Goal: Task Accomplishment & Management: Manage account settings

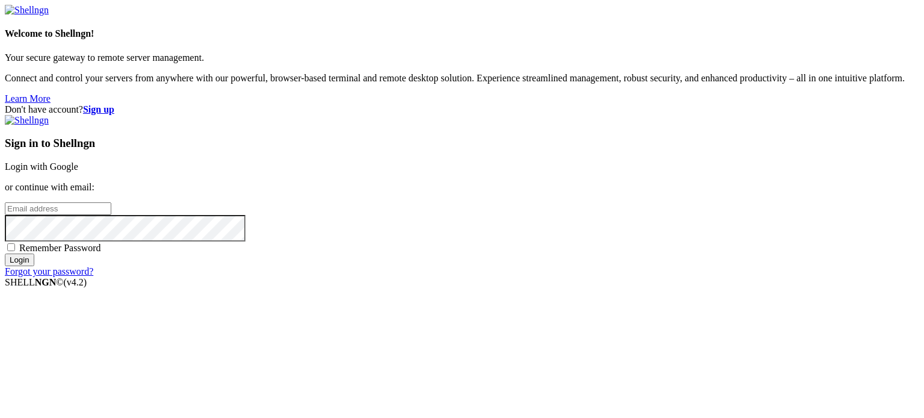
click at [111, 208] on input "email" at bounding box center [58, 208] width 107 height 13
type input "[EMAIL_ADDRESS][DOMAIN_NAME]"
click at [5, 253] on input "Login" at bounding box center [19, 259] width 29 height 13
click at [101, 253] on span "Remember Password" at bounding box center [60, 248] width 82 height 10
click at [15, 251] on input "Remember Password" at bounding box center [11, 247] width 8 height 8
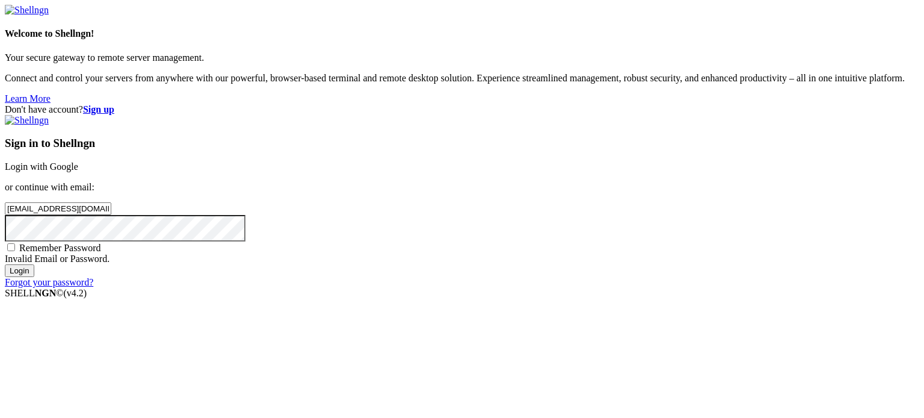
checkbox input "true"
click at [34, 277] on input "Login" at bounding box center [19, 270] width 29 height 13
click at [111, 202] on input "[EMAIL_ADDRESS][DOMAIN_NAME]" at bounding box center [58, 208] width 107 height 13
type input "[EMAIL_ADDRESS][DOMAIN_NAME]"
click at [5, 264] on input "Login" at bounding box center [19, 270] width 29 height 13
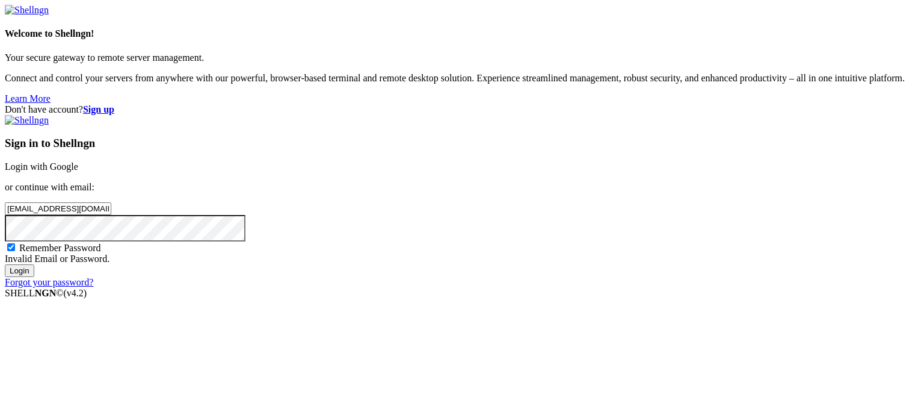
click at [93, 287] on link "Forgot your password?" at bounding box center [49, 282] width 88 height 10
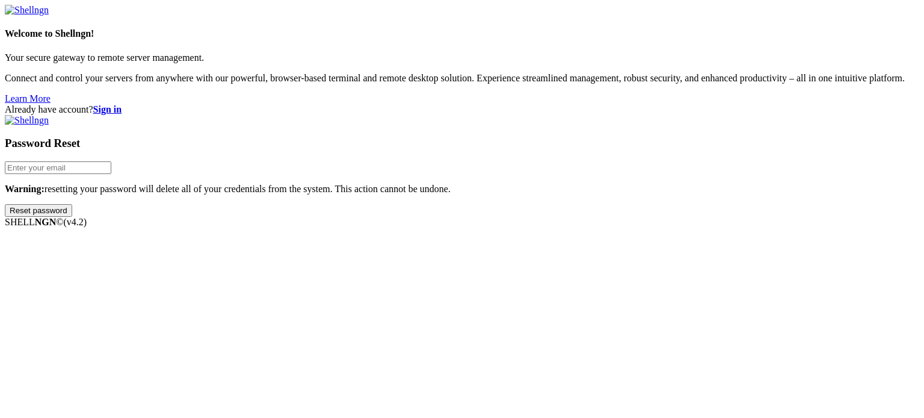
click at [111, 174] on input "email" at bounding box center [58, 167] width 107 height 13
type input "[EMAIL_ADDRESS][DOMAIN_NAME]"
click at [5, 204] on input "Reset password" at bounding box center [38, 210] width 67 height 13
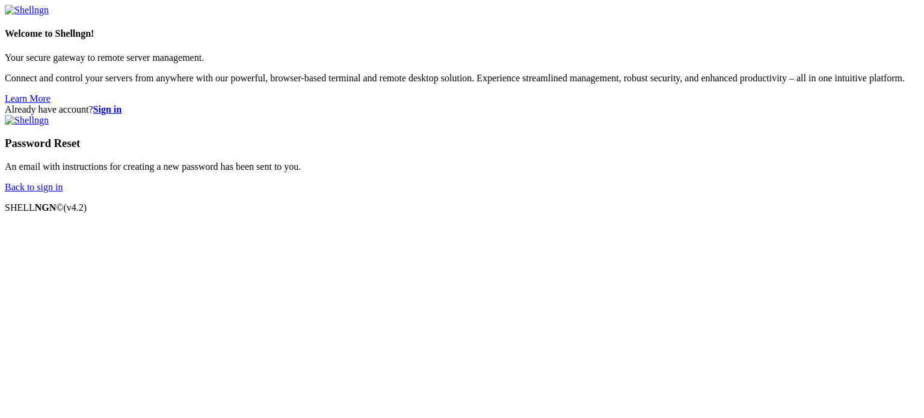
click at [723, 193] on div "Already have account? Sign in Password Reset An email with instructions for cre…" at bounding box center [462, 148] width 915 height 88
click at [613, 172] on div "An email with instructions for creating a new password has been sent to you." at bounding box center [462, 166] width 915 height 11
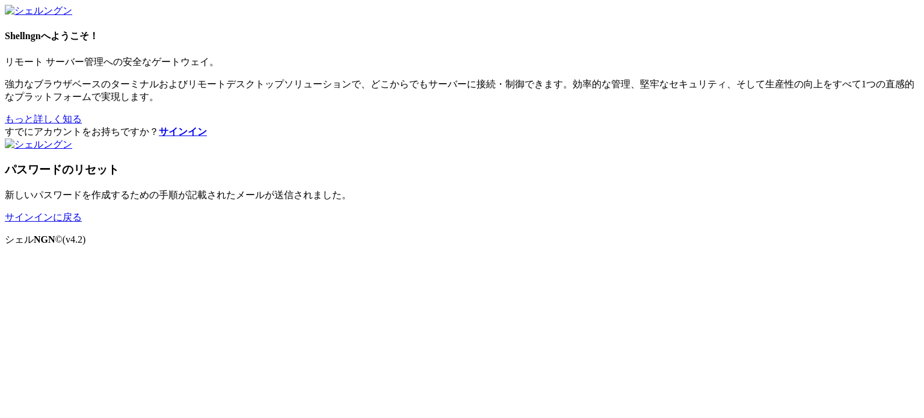
click at [351, 200] on font "新しいパスワードを作成するための手順が記載されたメールが送信されました。" at bounding box center [178, 195] width 347 height 10
click at [605, 224] on div "パスワードのリセット 新しいパスワードを作成するための手順が記載されたメールが送信されました。 サインインに戻る" at bounding box center [462, 180] width 915 height 85
click at [82, 222] on font "サインインに戻る" at bounding box center [43, 217] width 77 height 10
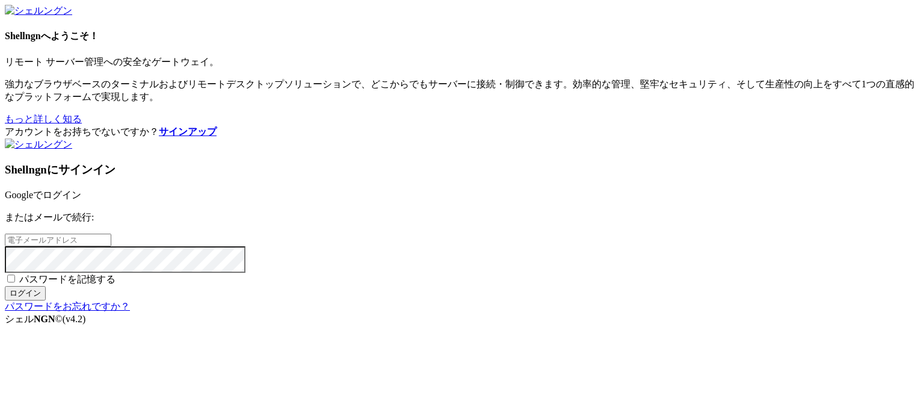
click at [94, 212] on font "またはメールで続行:" at bounding box center [49, 217] width 89 height 10
click at [111, 234] on input "email" at bounding box center [58, 240] width 107 height 13
